Goal: Communication & Community: Answer question/provide support

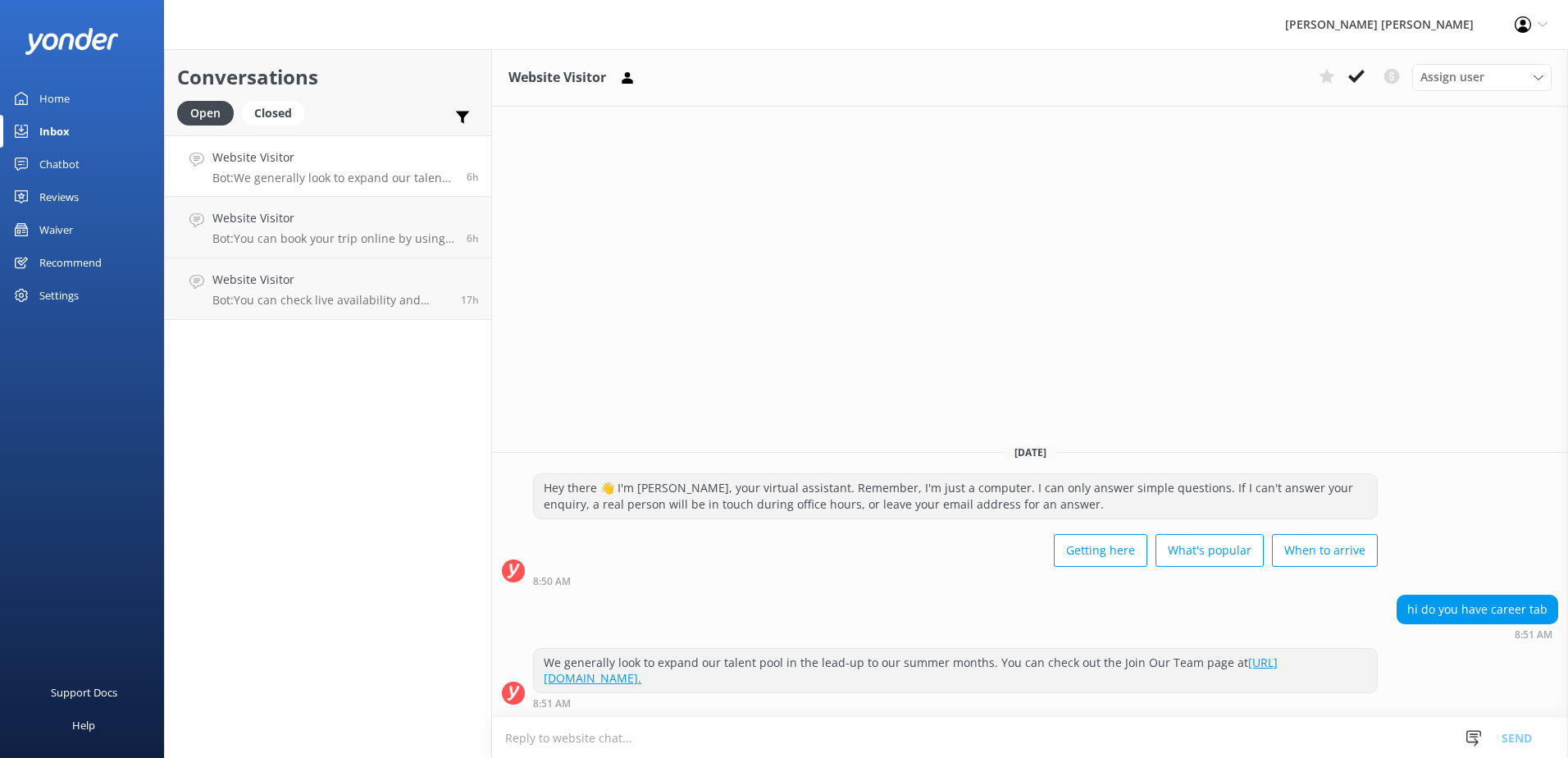
drag, startPoint x: 1354, startPoint y: 71, endPoint x: 1358, endPoint y: 89, distance: 18.4
click at [1354, 71] on icon at bounding box center [1355, 76] width 17 height 17
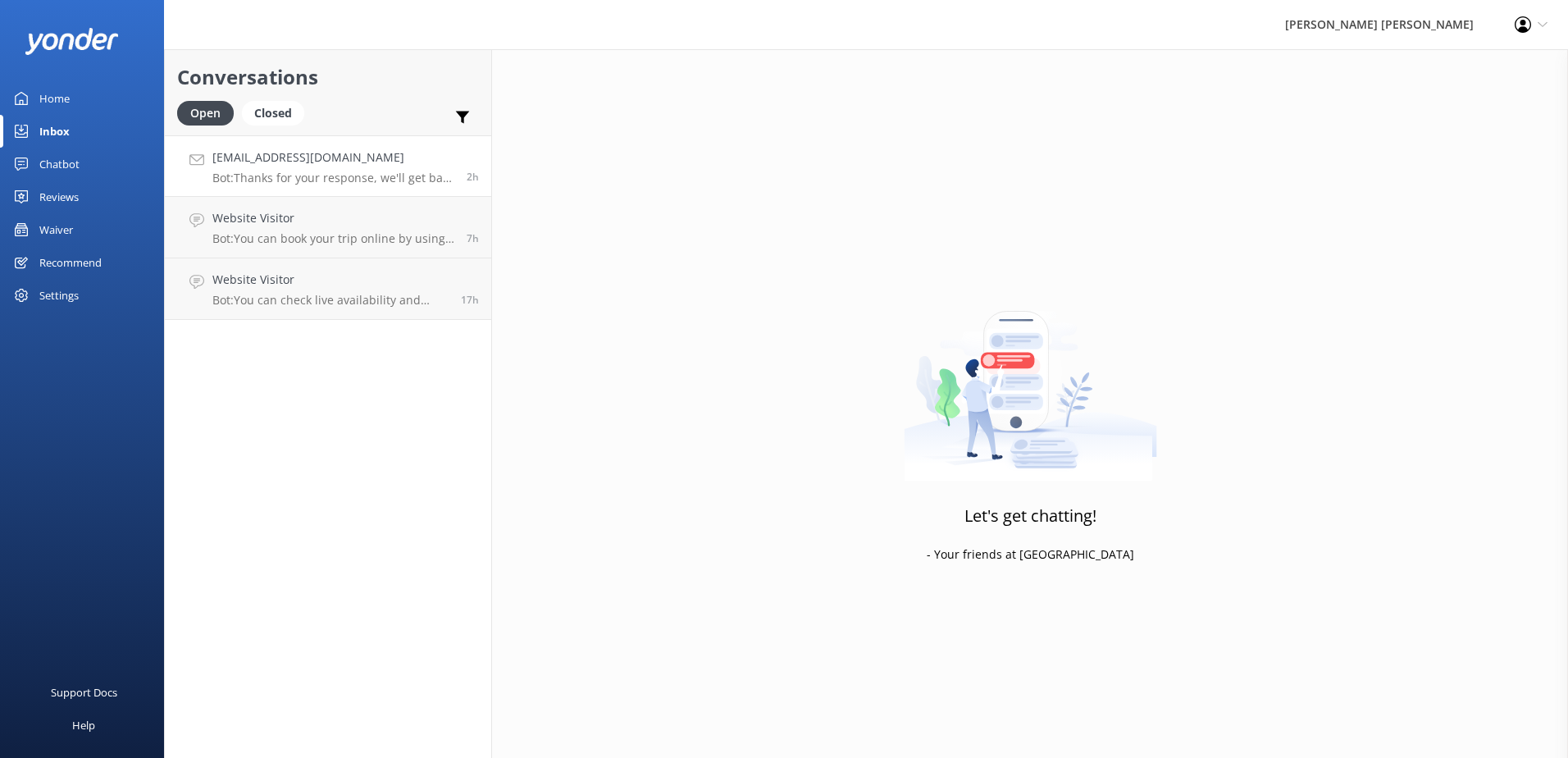
click at [405, 173] on p "Bot: Thanks for your response, we'll get back to you as soon as we can during o…" at bounding box center [333, 177] width 241 height 15
